Goal: Task Accomplishment & Management: Use online tool/utility

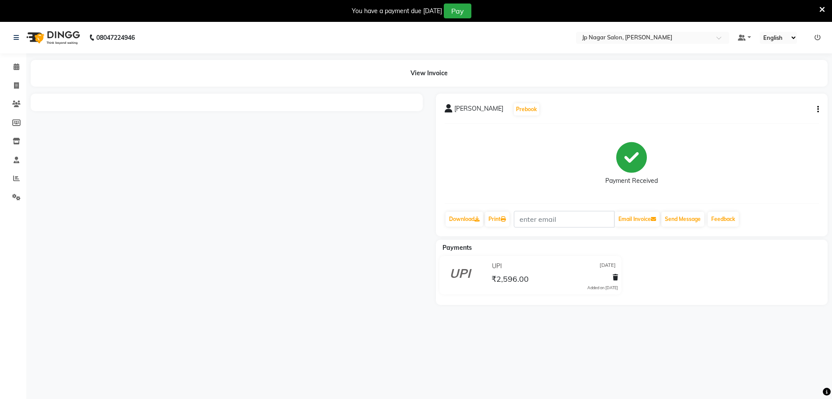
click at [818, 110] on icon "button" at bounding box center [818, 109] width 2 height 0
click at [783, 93] on div "Split Service Amount" at bounding box center [774, 92] width 60 height 11
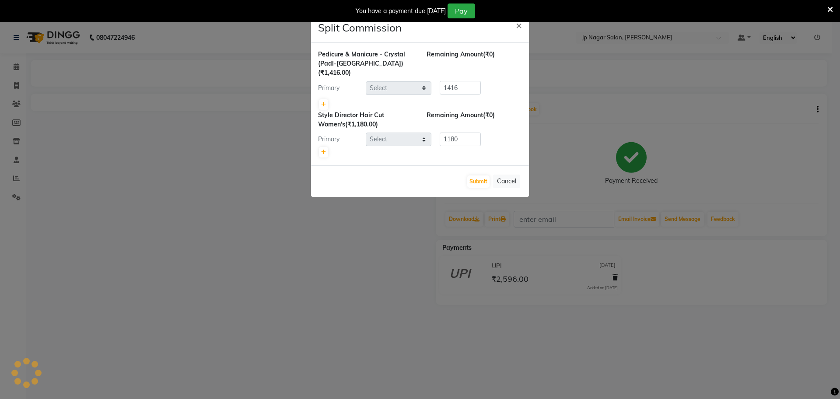
select select "89410"
select select "74823"
click at [324, 102] on icon at bounding box center [323, 104] width 5 height 5
type input "708"
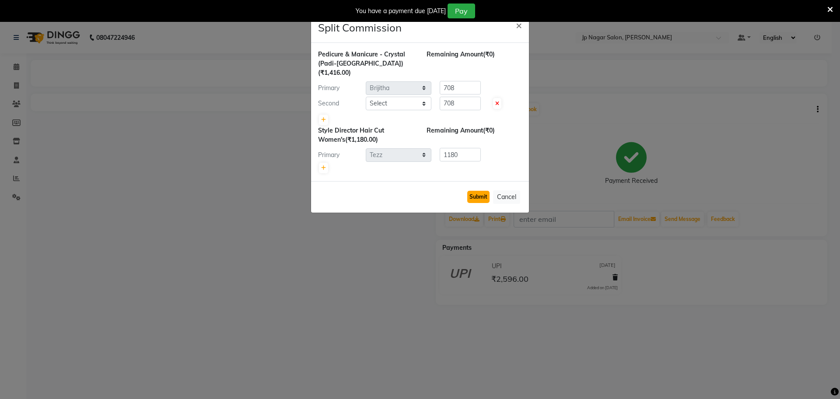
click at [476, 191] on button "Submit" at bounding box center [478, 197] width 22 height 12
click at [395, 97] on select "Select [PERSON_NAME] [PERSON_NAME] [PERSON_NAME] [PERSON_NAME] Manager Mehjabin…" at bounding box center [399, 104] width 66 height 14
select select "89408"
click at [366, 97] on select "Select [PERSON_NAME] [PERSON_NAME] [PERSON_NAME] [PERSON_NAME] Manager Mehjabin…" at bounding box center [399, 104] width 66 height 14
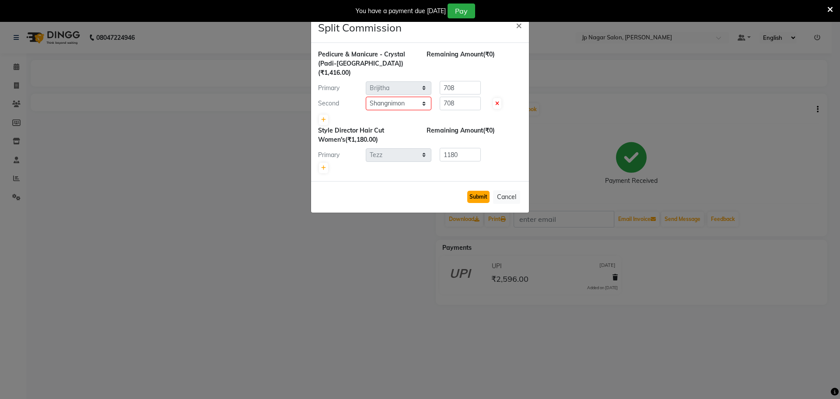
click at [479, 191] on button "Submit" at bounding box center [478, 197] width 22 height 12
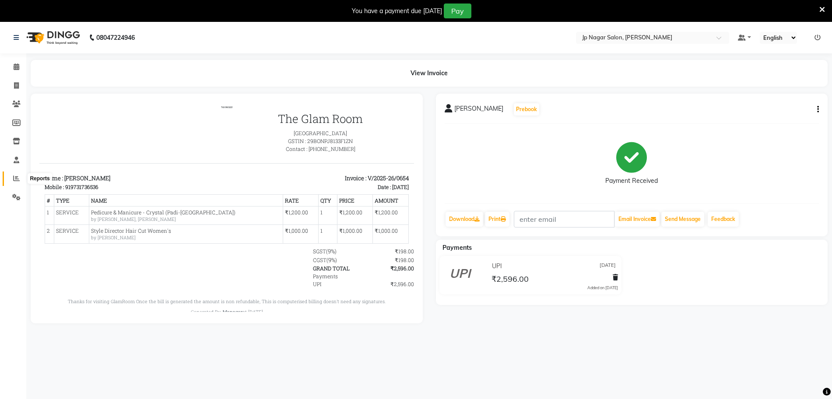
click at [16, 180] on icon at bounding box center [16, 178] width 7 height 7
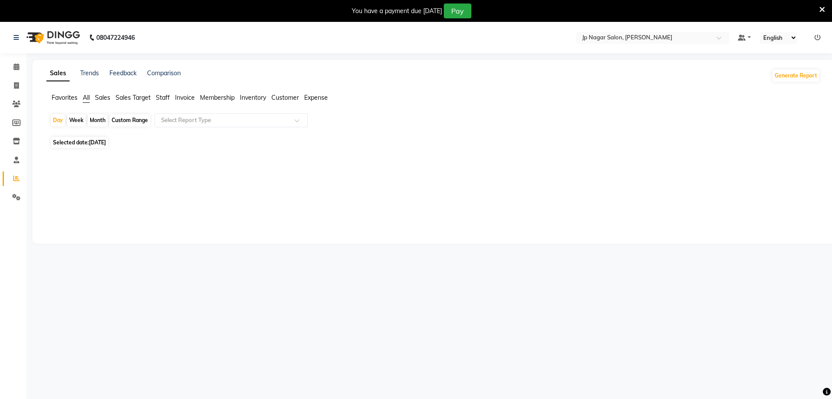
click at [131, 119] on div "Custom Range" at bounding box center [129, 120] width 41 height 12
select select "9"
select select "2025"
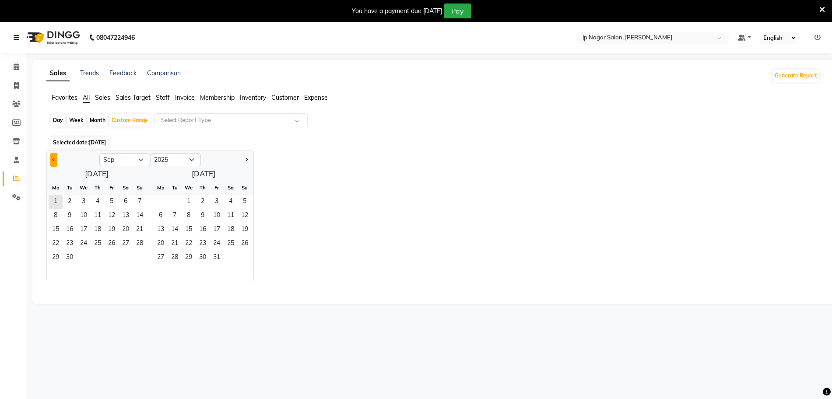
click at [56, 163] on button "Previous month" at bounding box center [53, 160] width 7 height 14
select select "8"
click at [115, 201] on span "1" at bounding box center [112, 202] width 14 height 14
click at [139, 260] on span "31" at bounding box center [140, 258] width 14 height 14
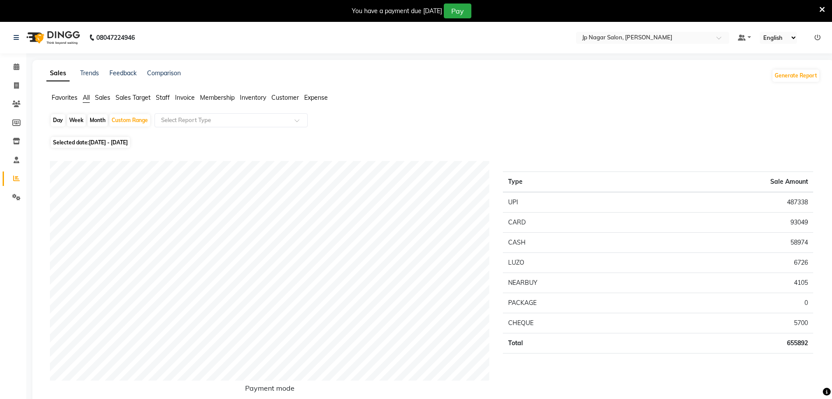
click at [165, 96] on span "Staff" at bounding box center [163, 98] width 14 height 8
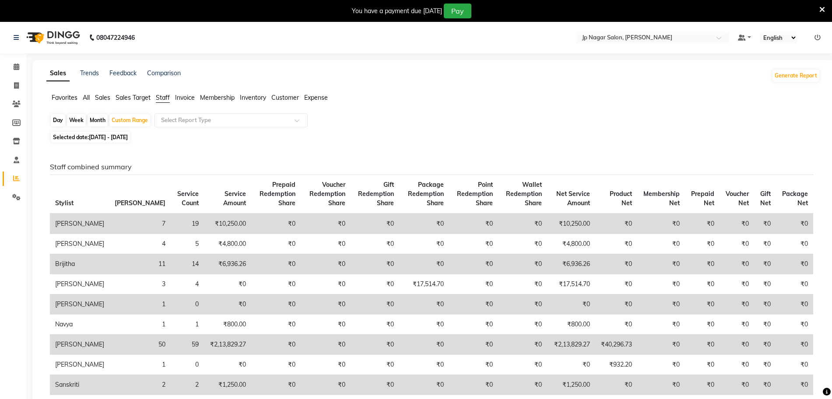
click at [212, 127] on div "Day Week Month Custom Range Select Report Type" at bounding box center [433, 121] width 766 height 16
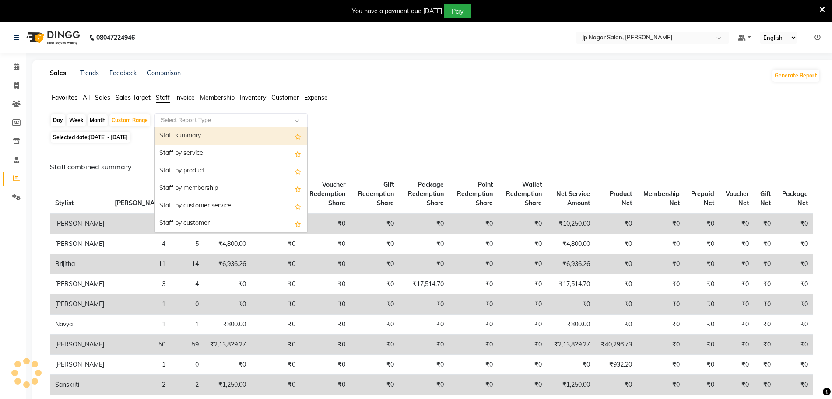
click at [214, 126] on div "Select Report Type" at bounding box center [230, 120] width 153 height 14
click at [200, 140] on div "Staff summary" at bounding box center [231, 135] width 152 height 17
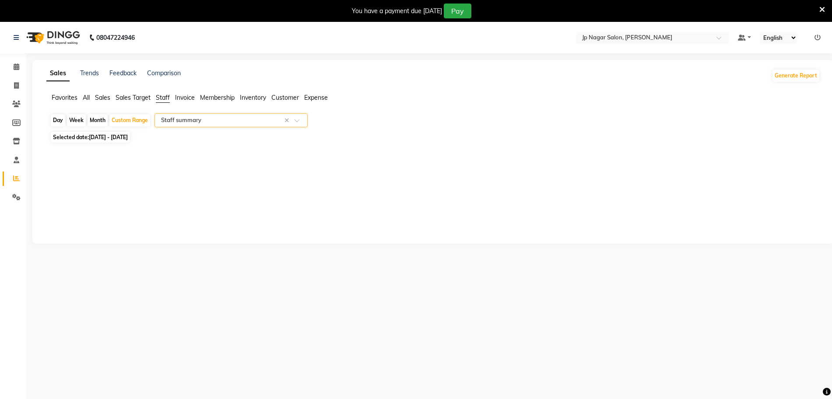
select select "csv"
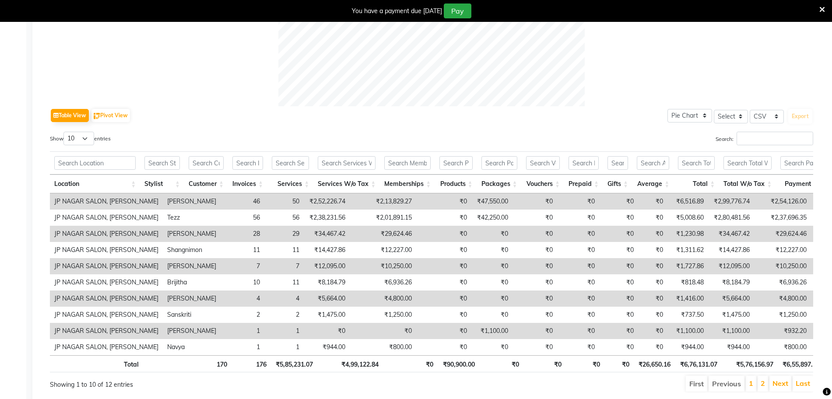
scroll to position [363, 0]
